Goal: Task Accomplishment & Management: Complete application form

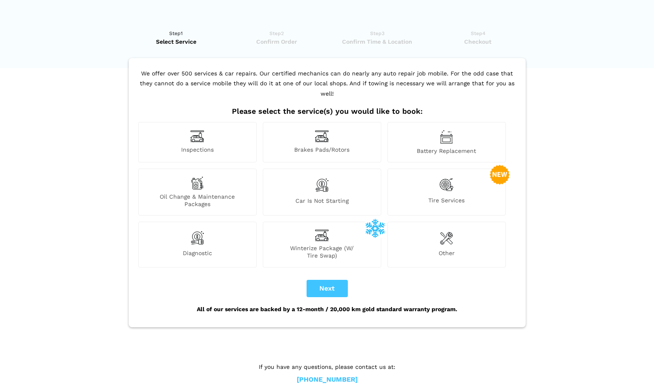
click at [456, 177] on div "Tire Services" at bounding box center [446, 192] width 118 height 47
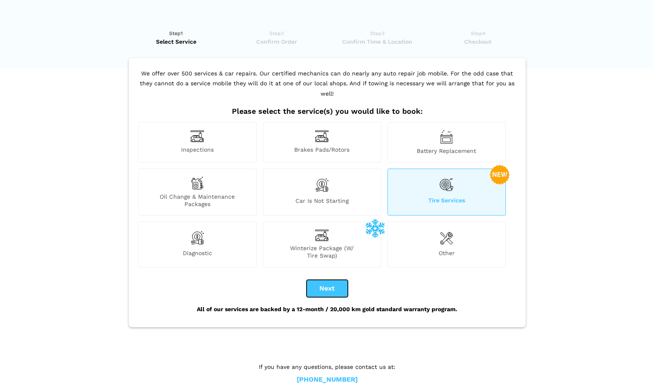
click at [326, 280] on button "Next" at bounding box center [327, 288] width 41 height 17
checkbox input "true"
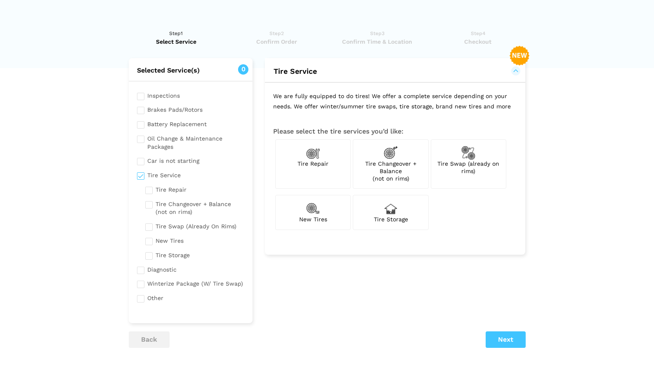
click at [468, 163] on span "Tire Swap (already on rims)" at bounding box center [468, 168] width 62 height 14
checkbox input "true"
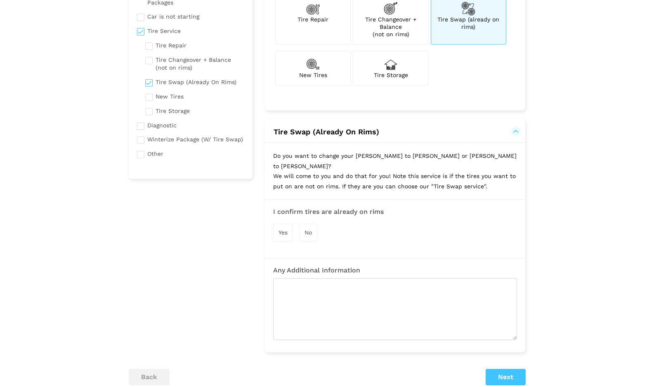
scroll to position [165, 0]
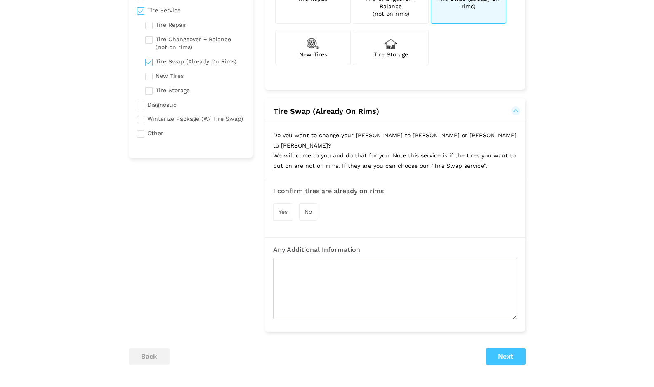
click at [281, 209] on span "Yes" at bounding box center [283, 212] width 9 height 7
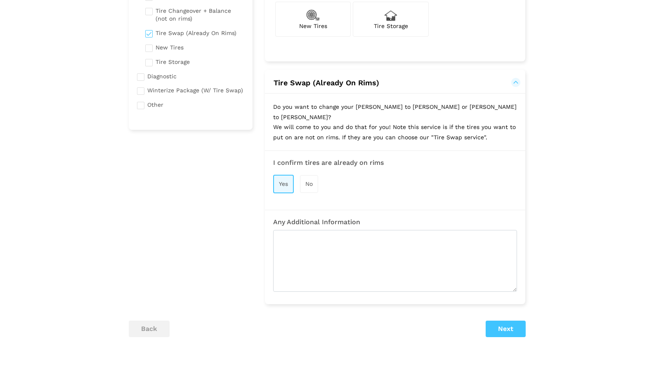
scroll to position [229, 0]
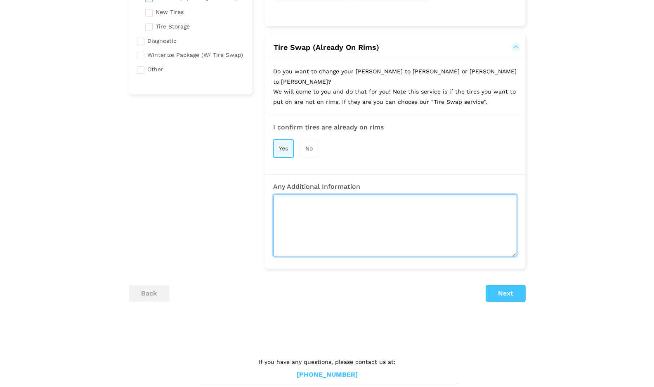
click at [281, 195] on textarea at bounding box center [395, 226] width 244 height 62
click at [279, 195] on textarea "my tires are stored with your company." at bounding box center [395, 226] width 244 height 62
type textarea "My snow tires are stored with your company."
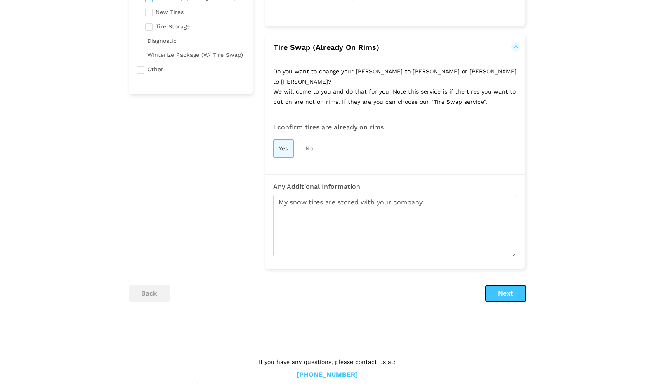
click at [508, 286] on button "Next" at bounding box center [506, 294] width 40 height 17
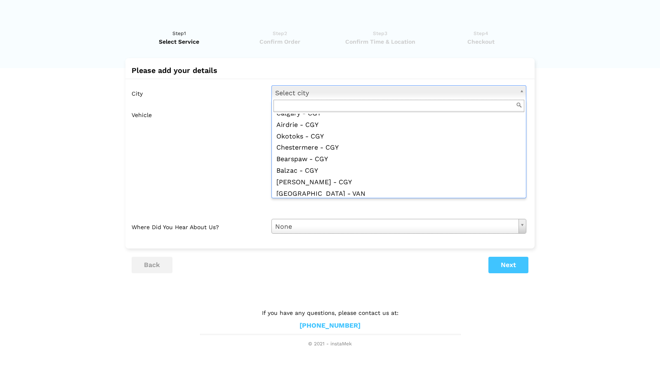
scroll to position [548, 0]
